Goal: Use online tool/utility: Use online tool/utility

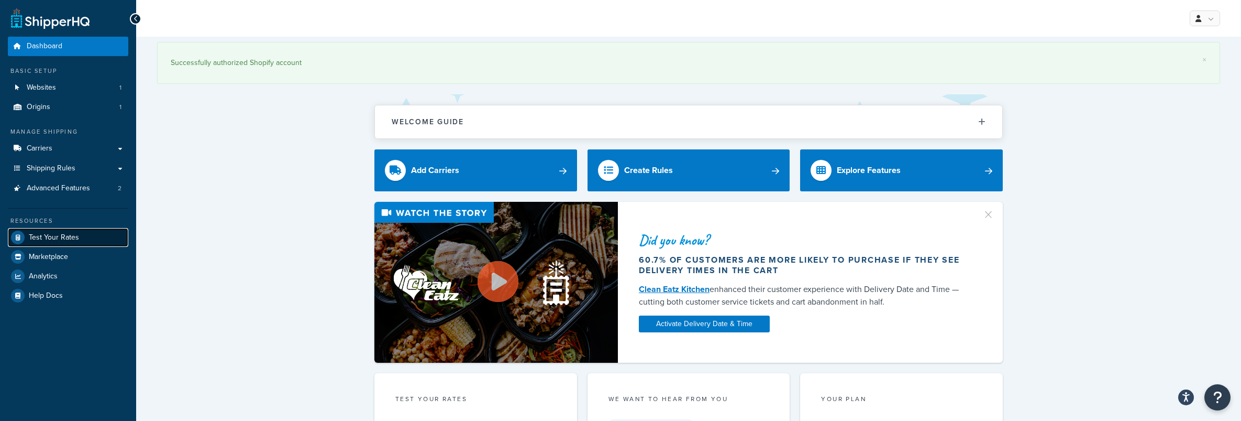
click at [60, 238] on span "Test Your Rates" at bounding box center [54, 237] width 50 height 9
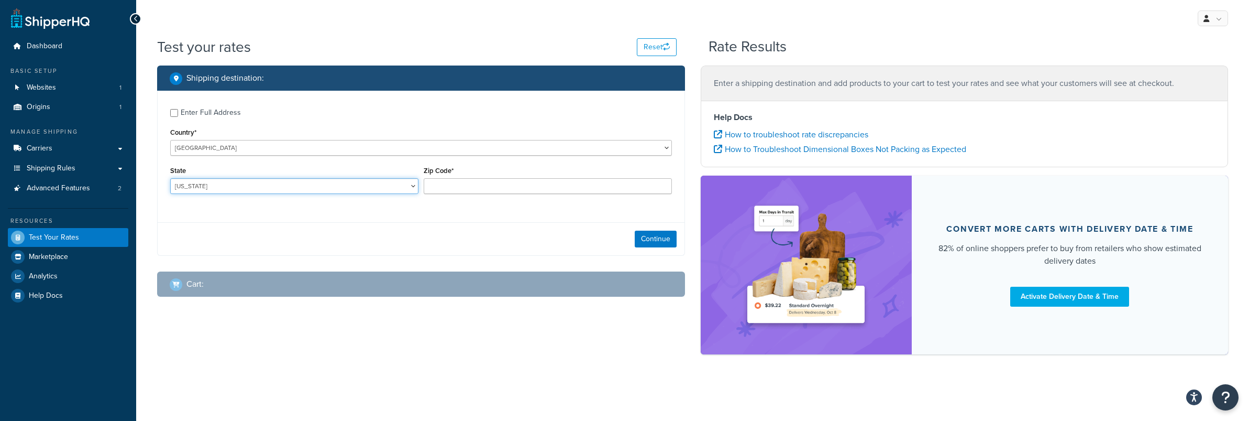
click at [207, 184] on select "[US_STATE] [US_STATE] [US_STATE] [US_STATE] [US_STATE] Armed Forces Americas Ar…" at bounding box center [294, 186] width 248 height 16
select select "NY"
click at [494, 185] on input "Zip Code*" at bounding box center [548, 186] width 248 height 16
type input "11230"
click at [658, 243] on button "Continue" at bounding box center [656, 238] width 42 height 17
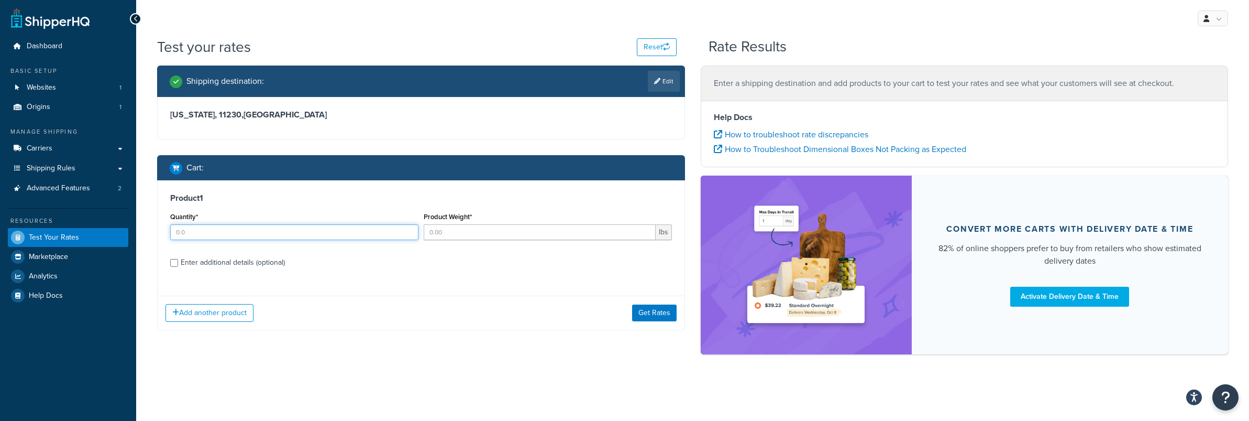
click at [206, 227] on input "Quantity*" at bounding box center [294, 232] width 248 height 16
type input "1"
click at [489, 234] on input "Product Weight*" at bounding box center [540, 232] width 232 height 16
type input "8"
click at [172, 262] on input "Enter additional details (optional)" at bounding box center [174, 263] width 8 height 8
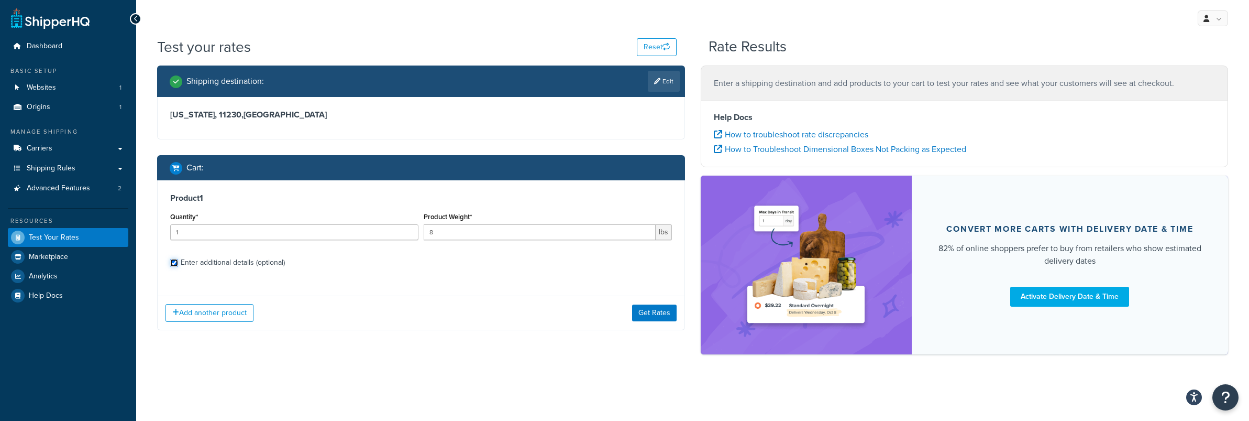
checkbox input "true"
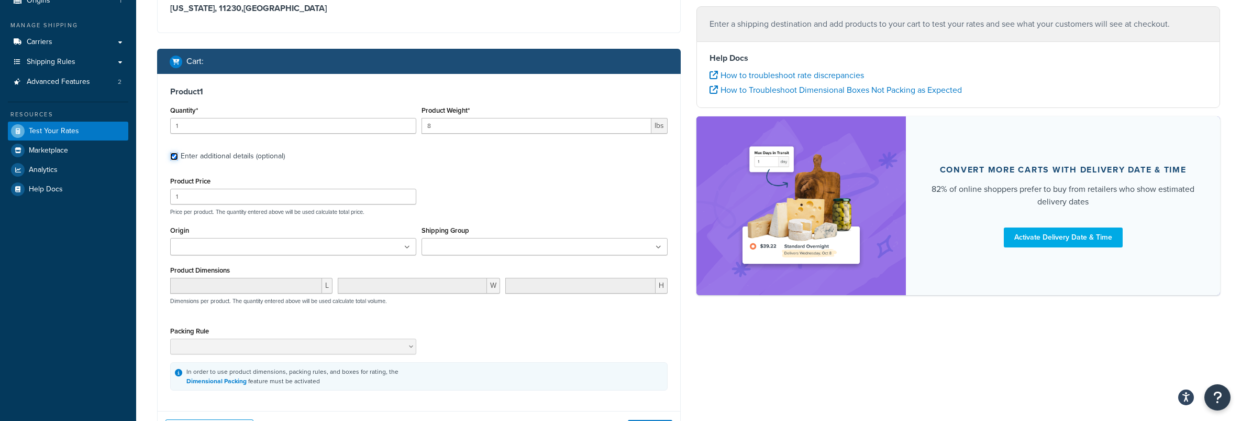
scroll to position [107, 0]
click at [488, 253] on ul at bounding box center [545, 245] width 246 height 17
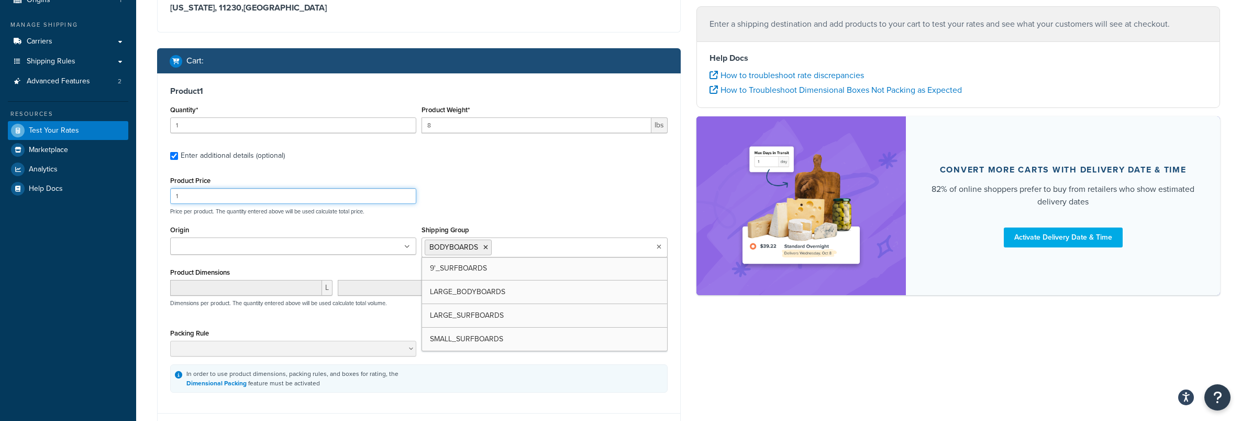
click at [225, 201] on input "1" at bounding box center [293, 196] width 246 height 16
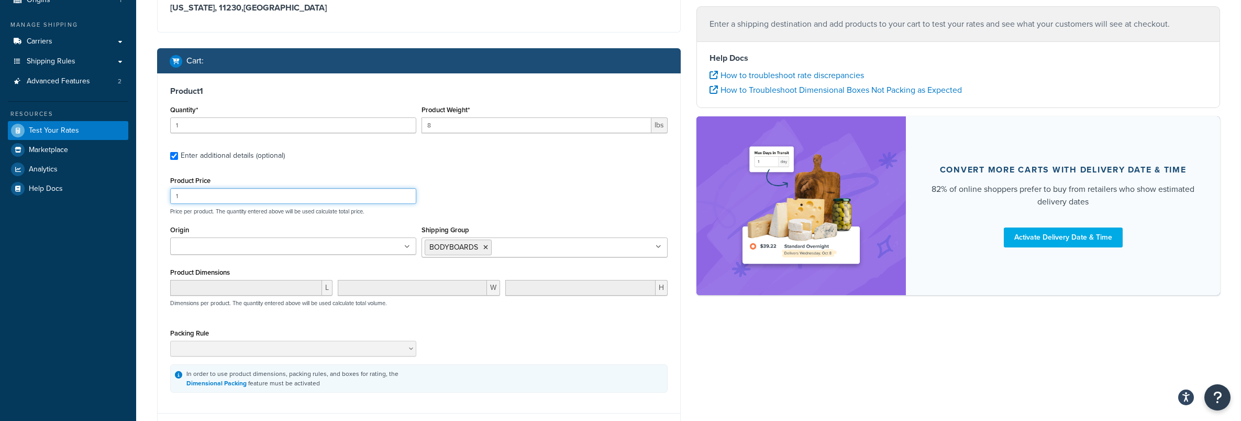
drag, startPoint x: 222, startPoint y: 198, endPoint x: 170, endPoint y: 186, distance: 52.7
click at [170, 186] on div "Product Price 1" at bounding box center [293, 188] width 246 height 30
type input "200"
click at [268, 246] on ul at bounding box center [293, 245] width 246 height 17
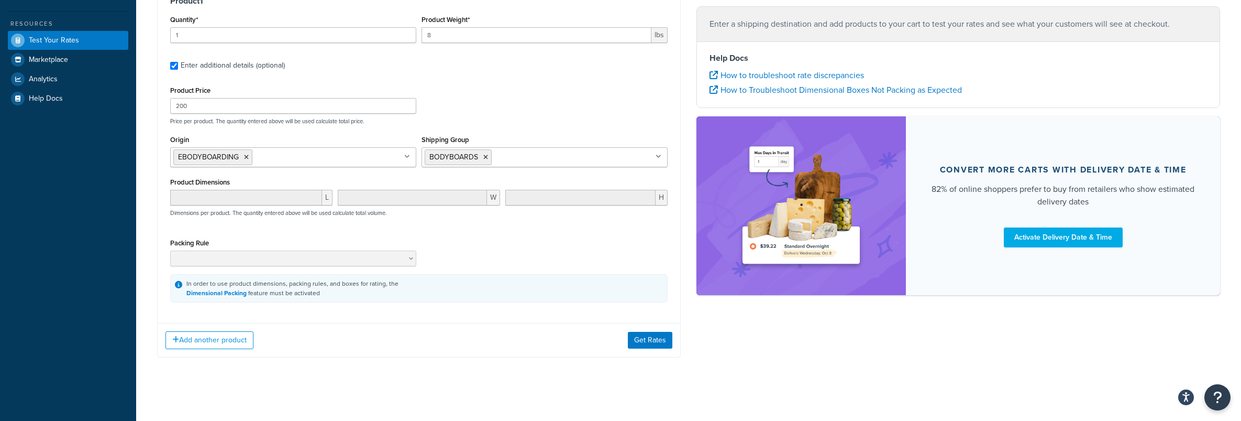
scroll to position [202, 0]
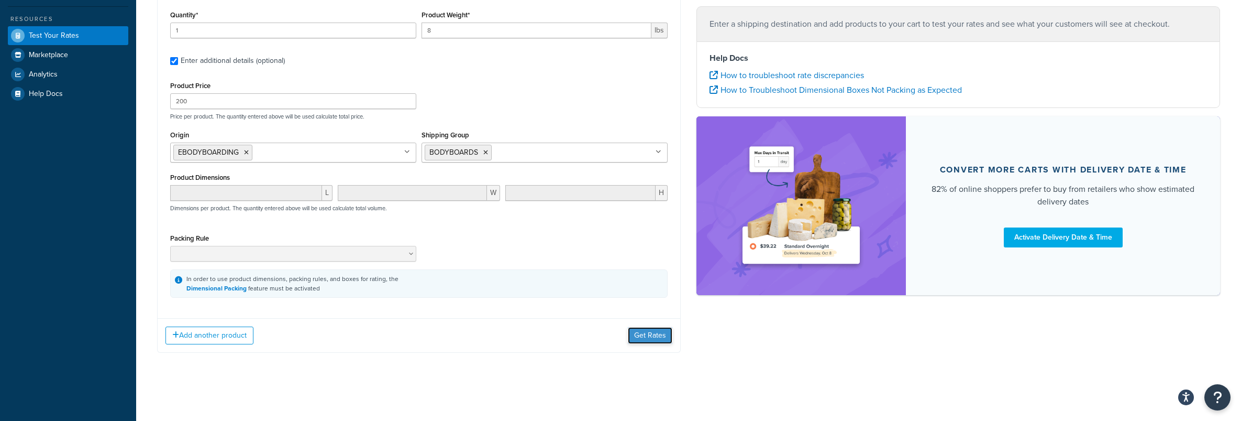
click at [642, 339] on button "Get Rates" at bounding box center [650, 335] width 45 height 17
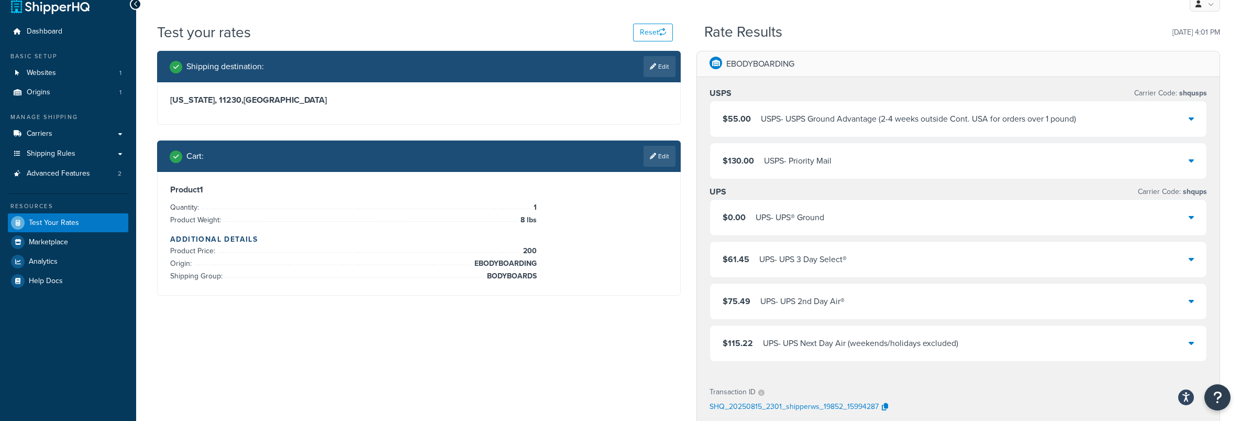
scroll to position [15, 0]
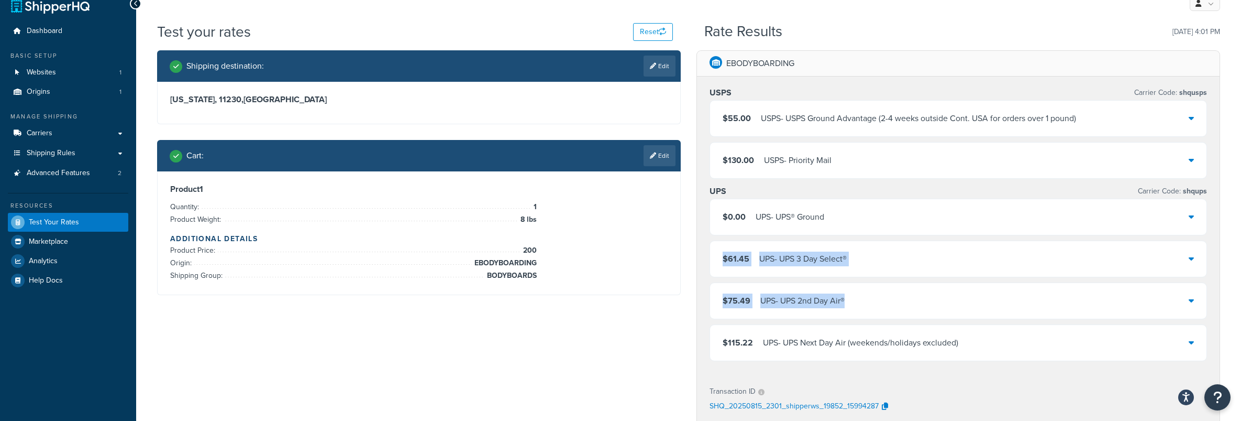
drag, startPoint x: 855, startPoint y: 302, endPoint x: 721, endPoint y: 255, distance: 141.9
click at [721, 255] on div "$0.00 UPS - UPS® Ground $61.45 UPS - UPS 3 Day Select® $75.49 UPS - UPS 2nd Day…" at bounding box center [959, 279] width 498 height 162
copy div "$61.45 UPS - UPS 3 Day Select® $75.49 UPS - UPS 2nd Day Air®"
